Goal: Contribute content: Add original content to the website for others to see

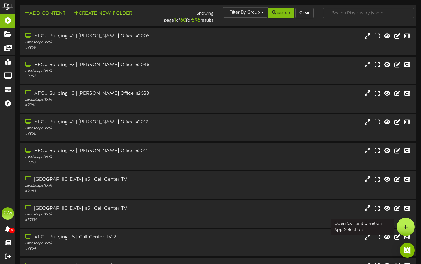
click at [400, 226] on div at bounding box center [406, 227] width 18 height 18
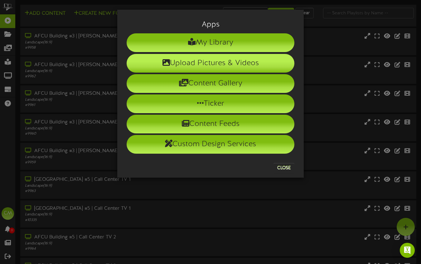
click at [213, 68] on li "Upload Pictures & Videos" at bounding box center [211, 63] width 168 height 19
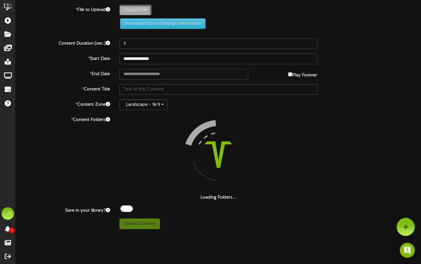
type input "**********"
type input "25-09-WTS-revel"
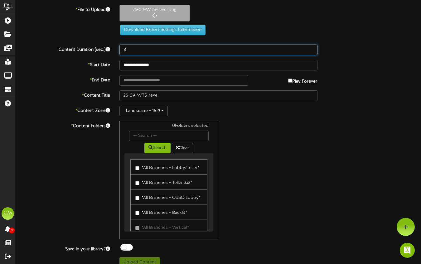
drag, startPoint x: 141, startPoint y: 44, endPoint x: 114, endPoint y: 46, distance: 27.2
click at [114, 46] on div "Content Duration (sec.) 8" at bounding box center [218, 50] width 415 height 11
drag, startPoint x: 138, startPoint y: 52, endPoint x: 119, endPoint y: 53, distance: 18.4
click at [120, 53] on input "8" at bounding box center [219, 50] width 198 height 11
drag, startPoint x: 126, startPoint y: 53, endPoint x: 116, endPoint y: 52, distance: 10.0
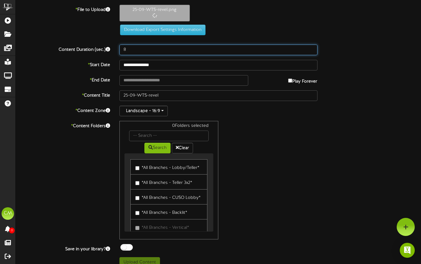
click at [116, 52] on div "8" at bounding box center [219, 50] width 208 height 11
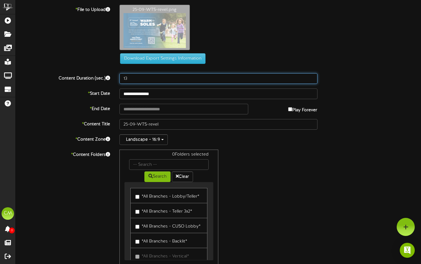
type input "13"
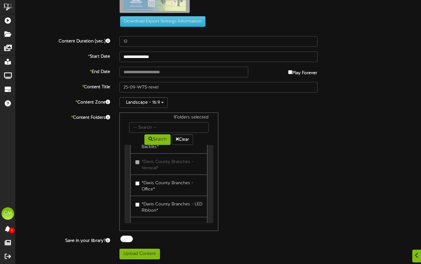
scroll to position [1421, 0]
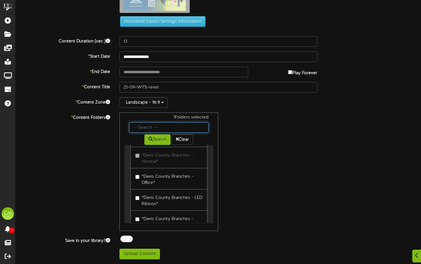
click at [159, 124] on input "text" at bounding box center [169, 127] width 80 height 11
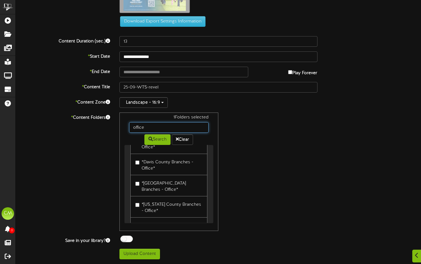
scroll to position [164, 0]
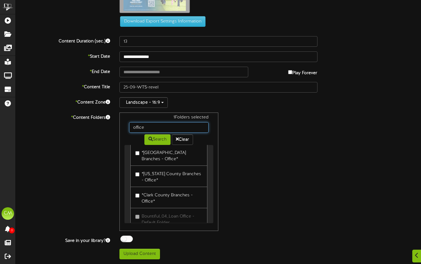
drag, startPoint x: 163, startPoint y: 127, endPoint x: 130, endPoint y: 126, distance: 33.1
click at [130, 126] on input "office" at bounding box center [169, 127] width 80 height 11
type input "center"
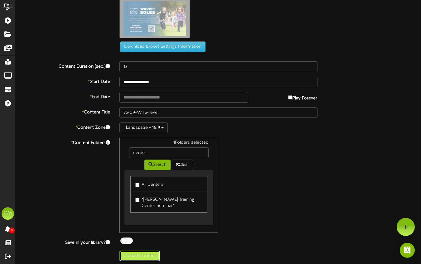
click at [143, 254] on button "Upload Content" at bounding box center [140, 256] width 41 height 11
type input "**********"
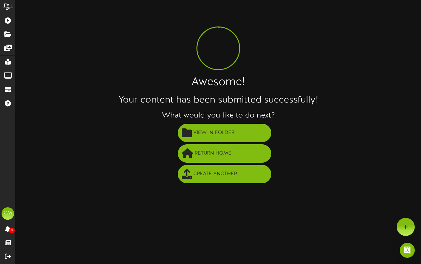
scroll to position [0, 0]
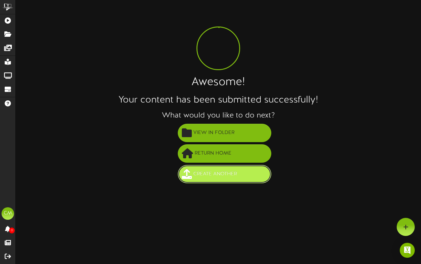
click at [210, 175] on span "Create Another" at bounding box center [215, 174] width 47 height 10
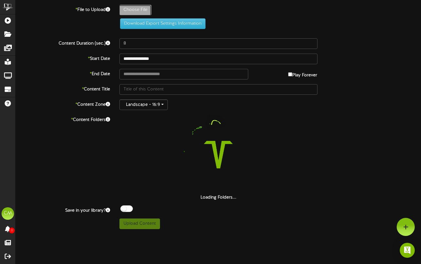
type input "**********"
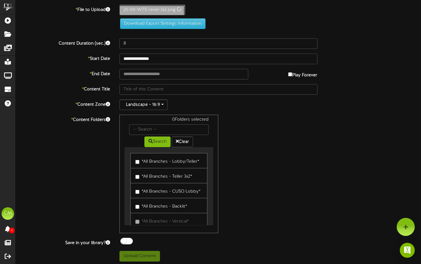
type input "25-09-WTS-revel-3x2"
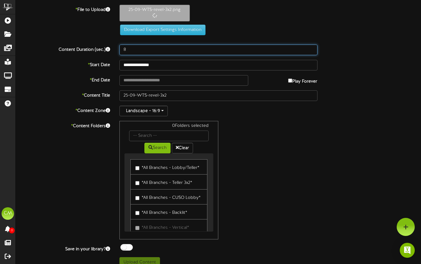
drag, startPoint x: 121, startPoint y: 46, endPoint x: 97, endPoint y: 46, distance: 24.4
click at [97, 46] on div "Content Duration (sec.) 8" at bounding box center [218, 50] width 415 height 11
drag, startPoint x: 142, startPoint y: 52, endPoint x: 122, endPoint y: 53, distance: 20.6
click at [122, 53] on input "8" at bounding box center [219, 50] width 198 height 11
drag, startPoint x: 127, startPoint y: 51, endPoint x: 114, endPoint y: 50, distance: 12.8
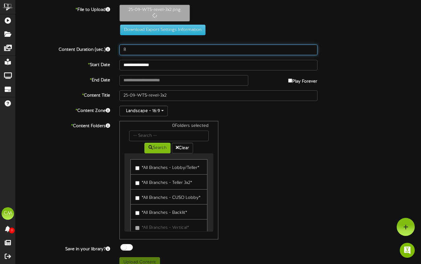
click at [114, 50] on div "Content Duration (sec.) 8" at bounding box center [218, 50] width 415 height 11
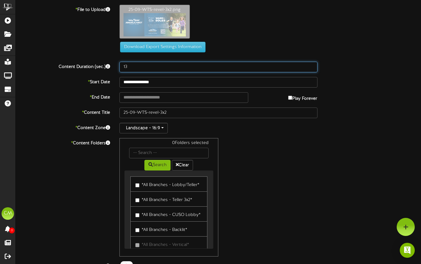
type input "13"
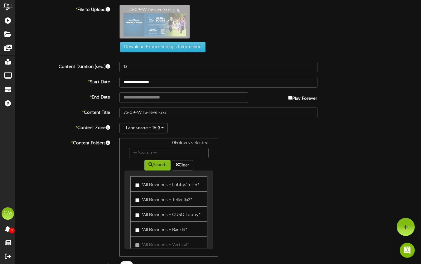
click at [152, 198] on label "*All Branches - Teller 3x2*" at bounding box center [163, 199] width 57 height 8
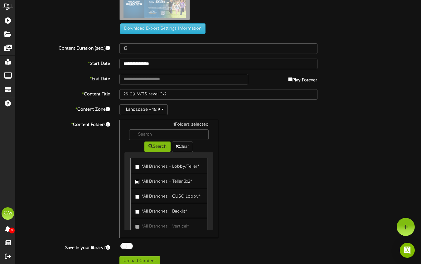
scroll to position [26, 0]
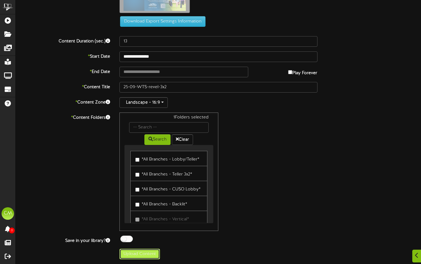
click at [132, 252] on button "Upload Content" at bounding box center [140, 254] width 41 height 11
type input "**********"
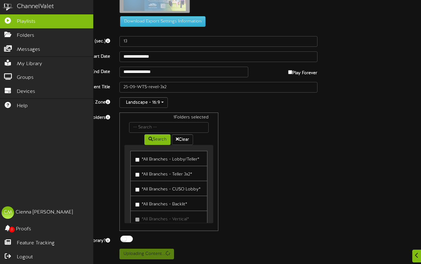
scroll to position [0, 0]
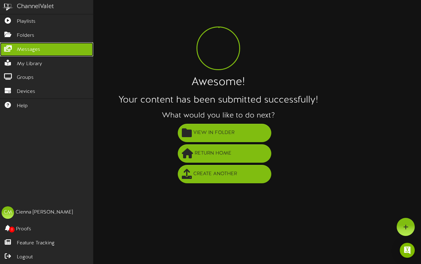
click at [32, 49] on span "Messages" at bounding box center [28, 49] width 23 height 7
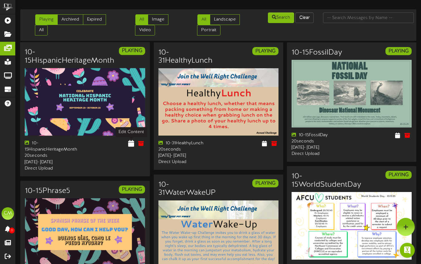
click at [129, 146] on icon at bounding box center [131, 143] width 6 height 7
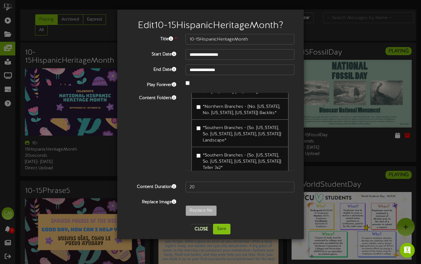
scroll to position [1602, 0]
click at [200, 231] on button "Close" at bounding box center [201, 229] width 21 height 10
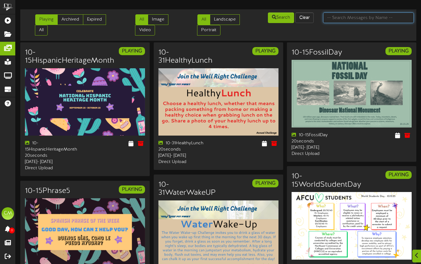
scroll to position [0, 0]
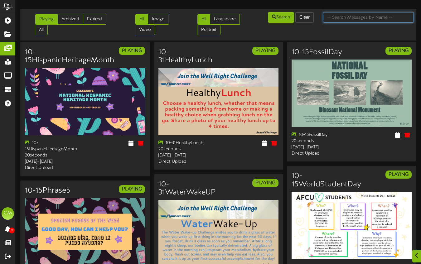
click at [349, 19] on input "text" at bounding box center [368, 17] width 91 height 11
type input "warm"
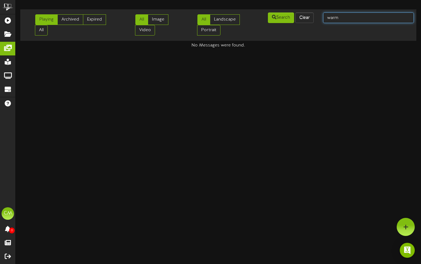
drag, startPoint x: 349, startPoint y: 19, endPoint x: 327, endPoint y: 13, distance: 22.6
click at [322, 19] on div "warm" at bounding box center [369, 18] width 100 height 12
type input "soles"
drag, startPoint x: 337, startPoint y: 19, endPoint x: 303, endPoint y: 21, distance: 33.4
click at [303, 21] on div "Playing Archived Expired All All Image Video All Landscape Portrait" at bounding box center [218, 25] width 401 height 27
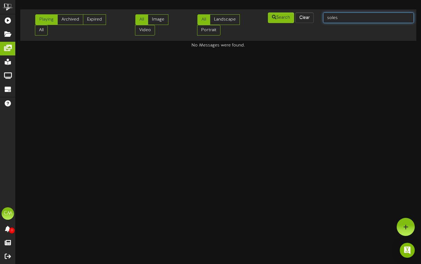
click at [388, 20] on input "soles" at bounding box center [368, 17] width 91 height 11
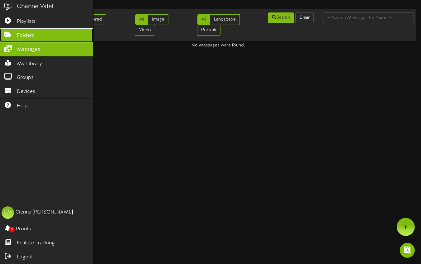
click at [15, 35] on icon at bounding box center [8, 34] width 16 height 5
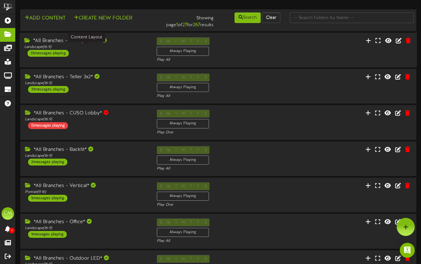
click at [105, 49] on div "Landscape ( 16:9 )" at bounding box center [85, 47] width 123 height 5
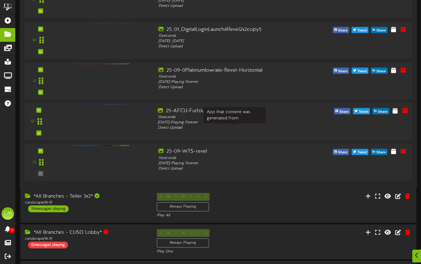
scroll to position [1263, 0]
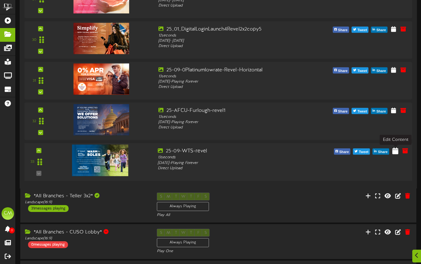
click at [396, 155] on button at bounding box center [396, 152] width 10 height 10
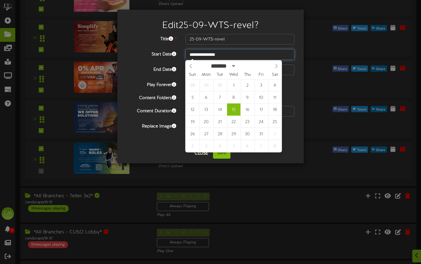
click at [223, 57] on input "**********" at bounding box center [240, 54] width 109 height 11
type input "**********"
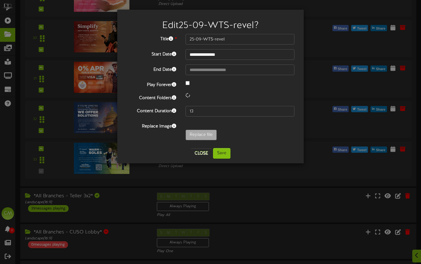
drag, startPoint x: 188, startPoint y: 86, endPoint x: 192, endPoint y: 81, distance: 6.9
click at [188, 86] on div at bounding box center [240, 83] width 118 height 7
click at [204, 71] on input "**********" at bounding box center [240, 70] width 109 height 11
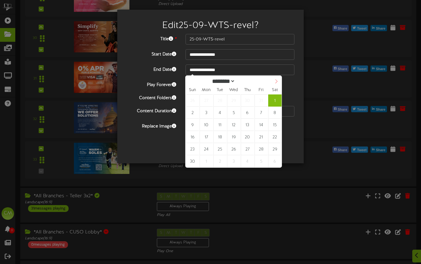
select select "**"
click at [271, 81] on span at bounding box center [276, 81] width 11 height 11
type input "**********"
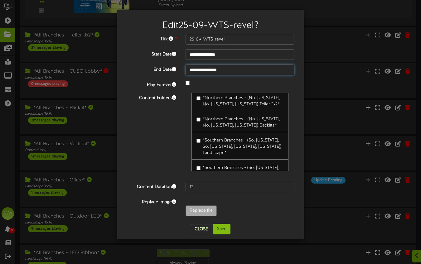
scroll to position [1588, 0]
click at [203, 245] on label "All Centers" at bounding box center [211, 249] width 28 height 8
click at [226, 228] on button "Save" at bounding box center [221, 229] width 17 height 11
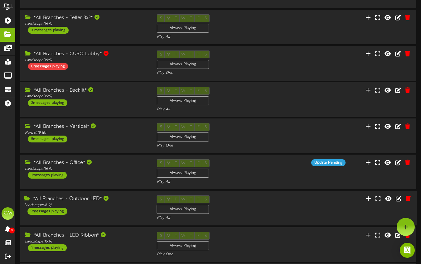
scroll to position [1440, 0]
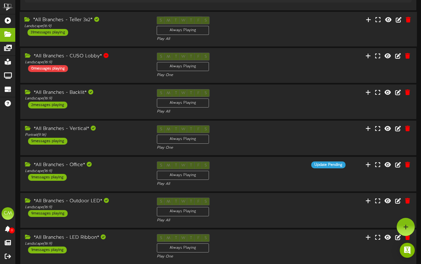
click at [136, 34] on div "*All Branches - Teller 3x2* Landscape ( 16:9 ) 31 messages playing" at bounding box center [86, 26] width 133 height 19
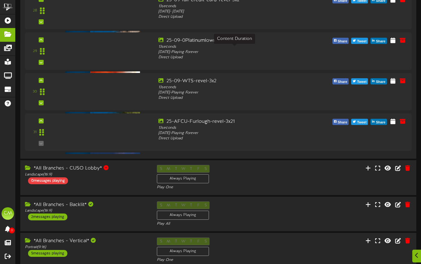
scroll to position [2630, 0]
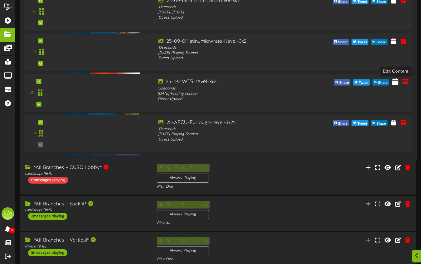
click at [397, 83] on icon at bounding box center [396, 81] width 6 height 7
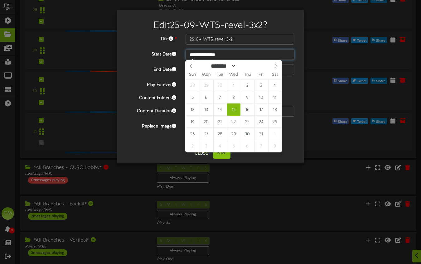
click at [229, 57] on input "**********" at bounding box center [240, 54] width 109 height 11
type input "**********"
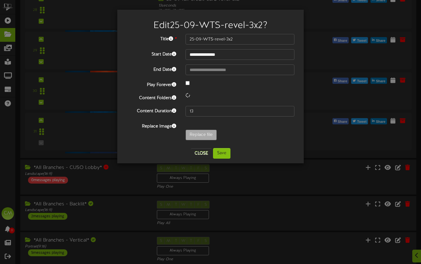
click at [189, 86] on div at bounding box center [240, 83] width 118 height 7
click at [226, 72] on input "**********" at bounding box center [240, 70] width 109 height 11
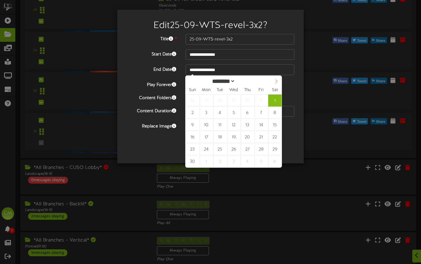
select select "**"
click at [275, 84] on span at bounding box center [276, 81] width 11 height 11
type input "**********"
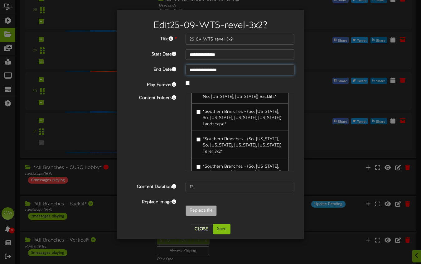
scroll to position [1613, 0]
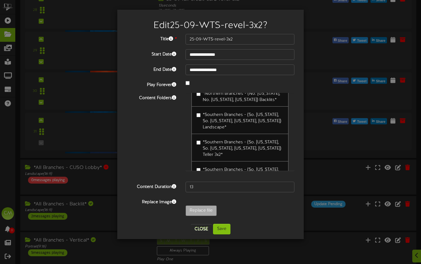
click at [223, 220] on label "All Centers" at bounding box center [211, 224] width 28 height 8
click at [229, 228] on button "Save" at bounding box center [221, 229] width 17 height 11
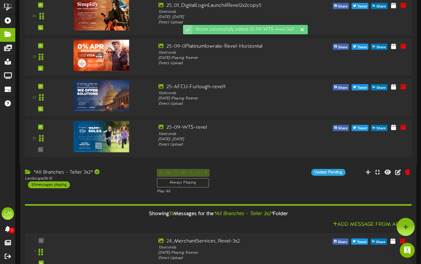
scroll to position [1228, 0]
